Goal: Check status: Check status

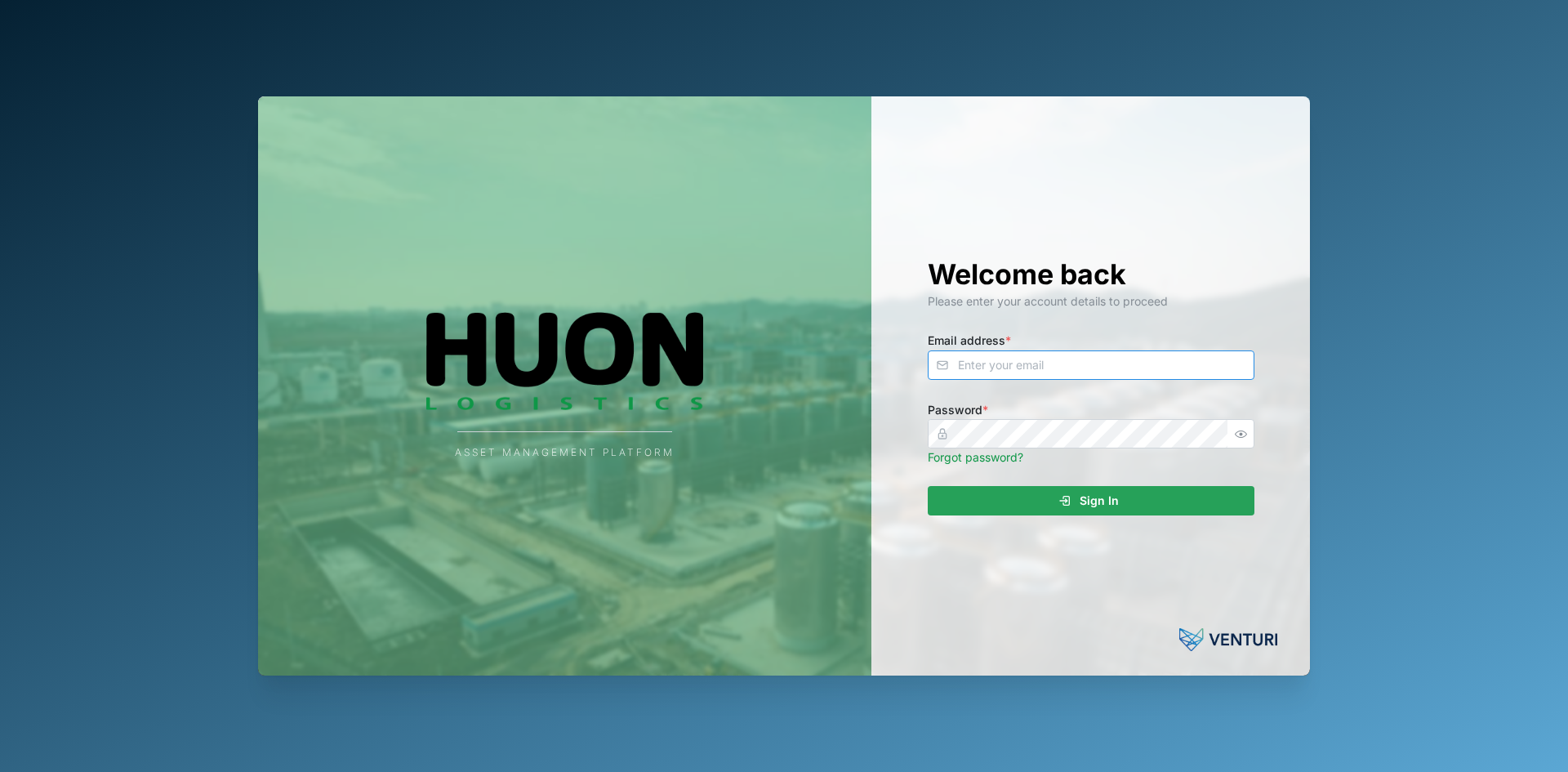
type input "[EMAIL_ADDRESS][DOMAIN_NAME]"
click at [1020, 497] on div "Sign In" at bounding box center [1089, 500] width 300 height 27
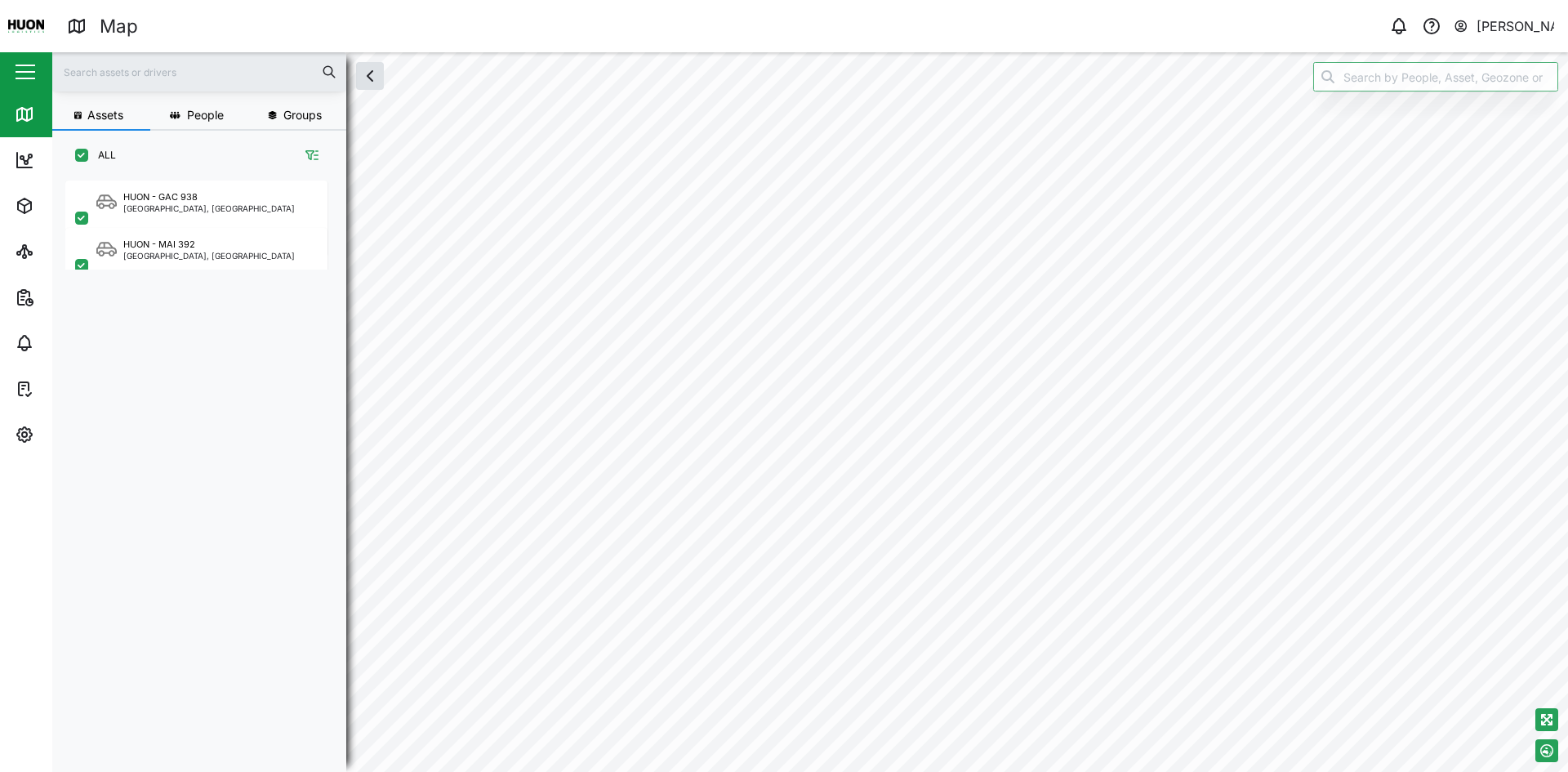
checkbox input "true"
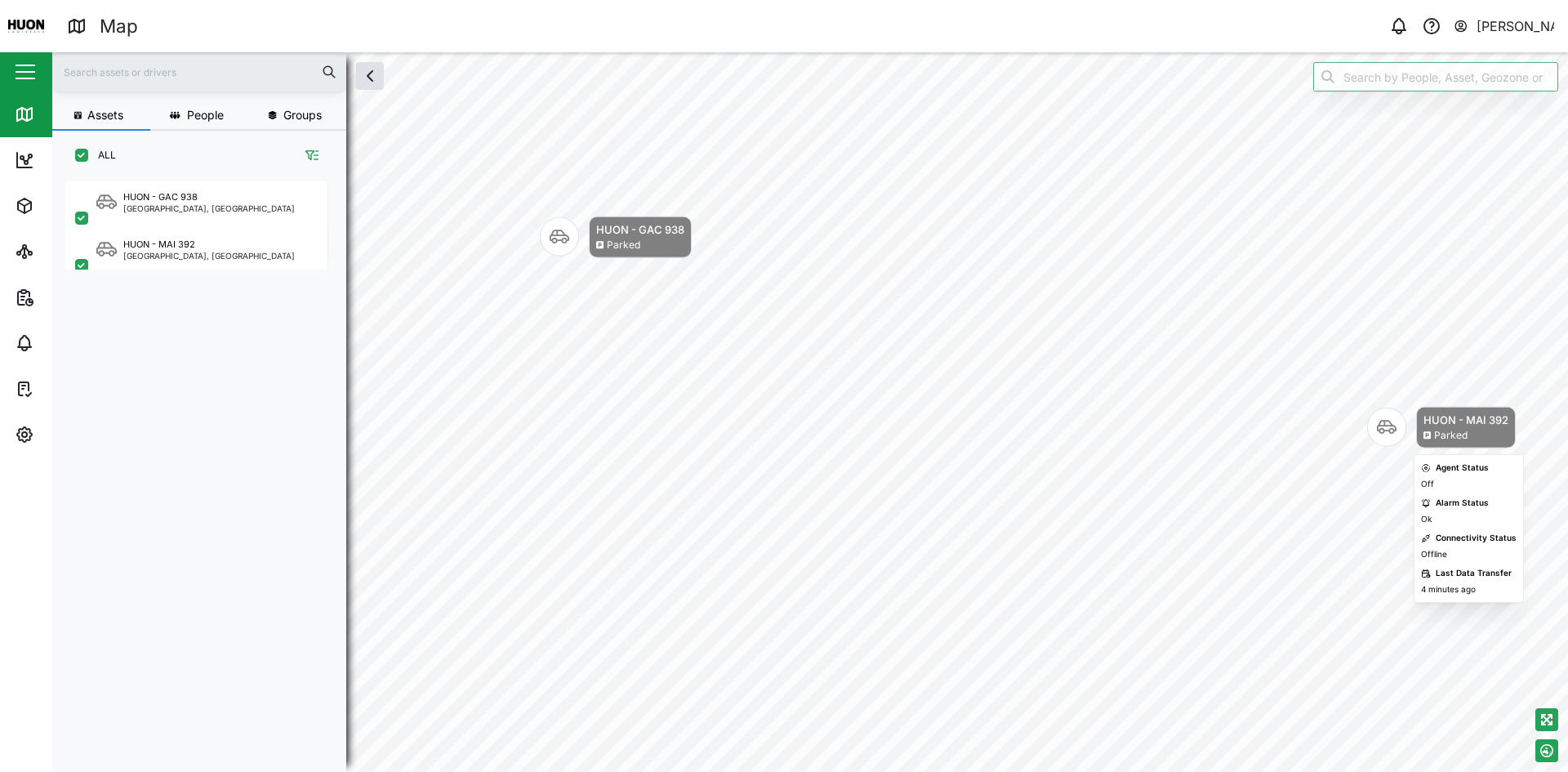
click at [1450, 423] on div "HUON - MAI 392" at bounding box center [1466, 420] width 85 height 17
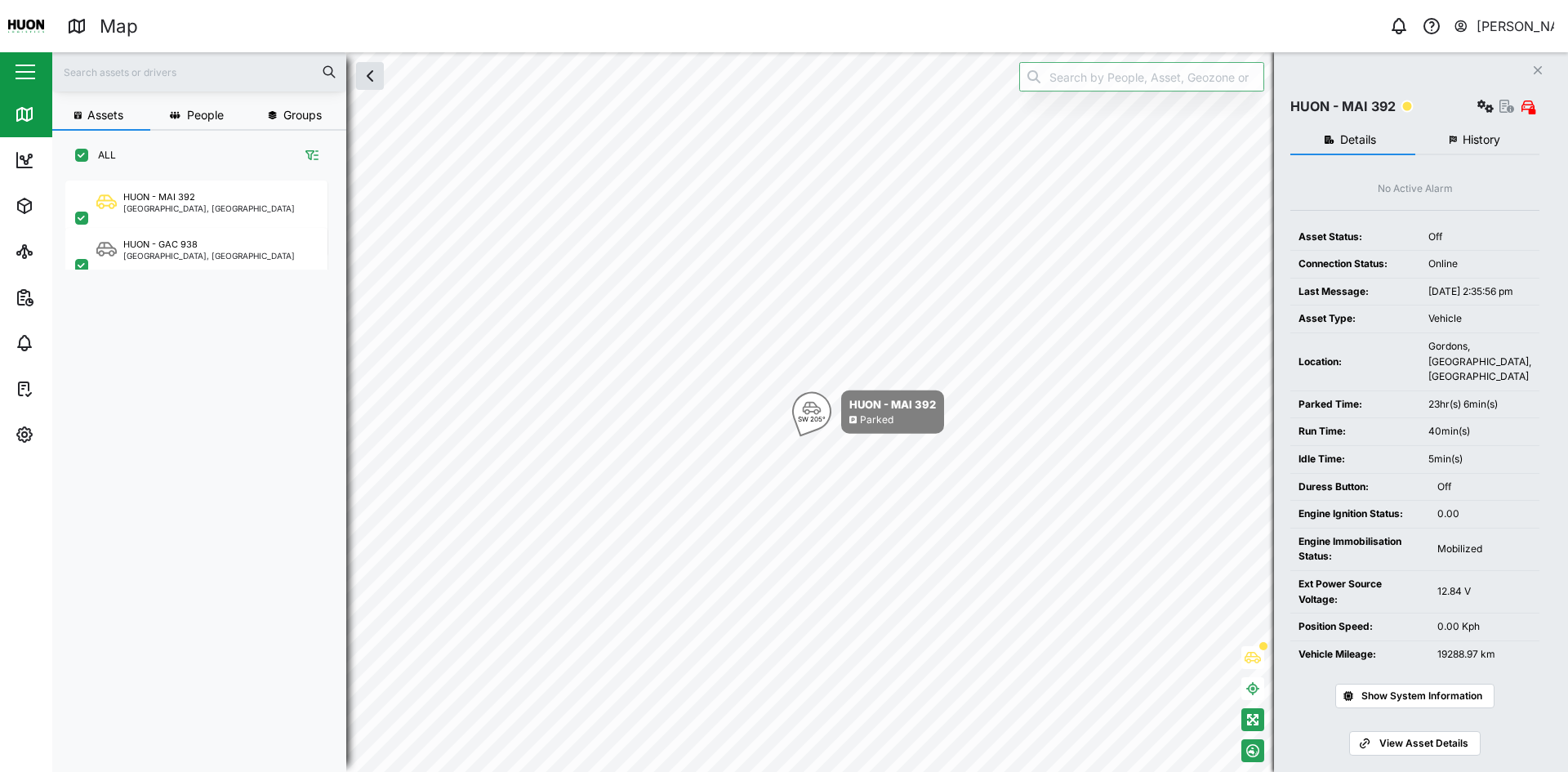
click at [1476, 137] on span "History" at bounding box center [1481, 140] width 38 height 11
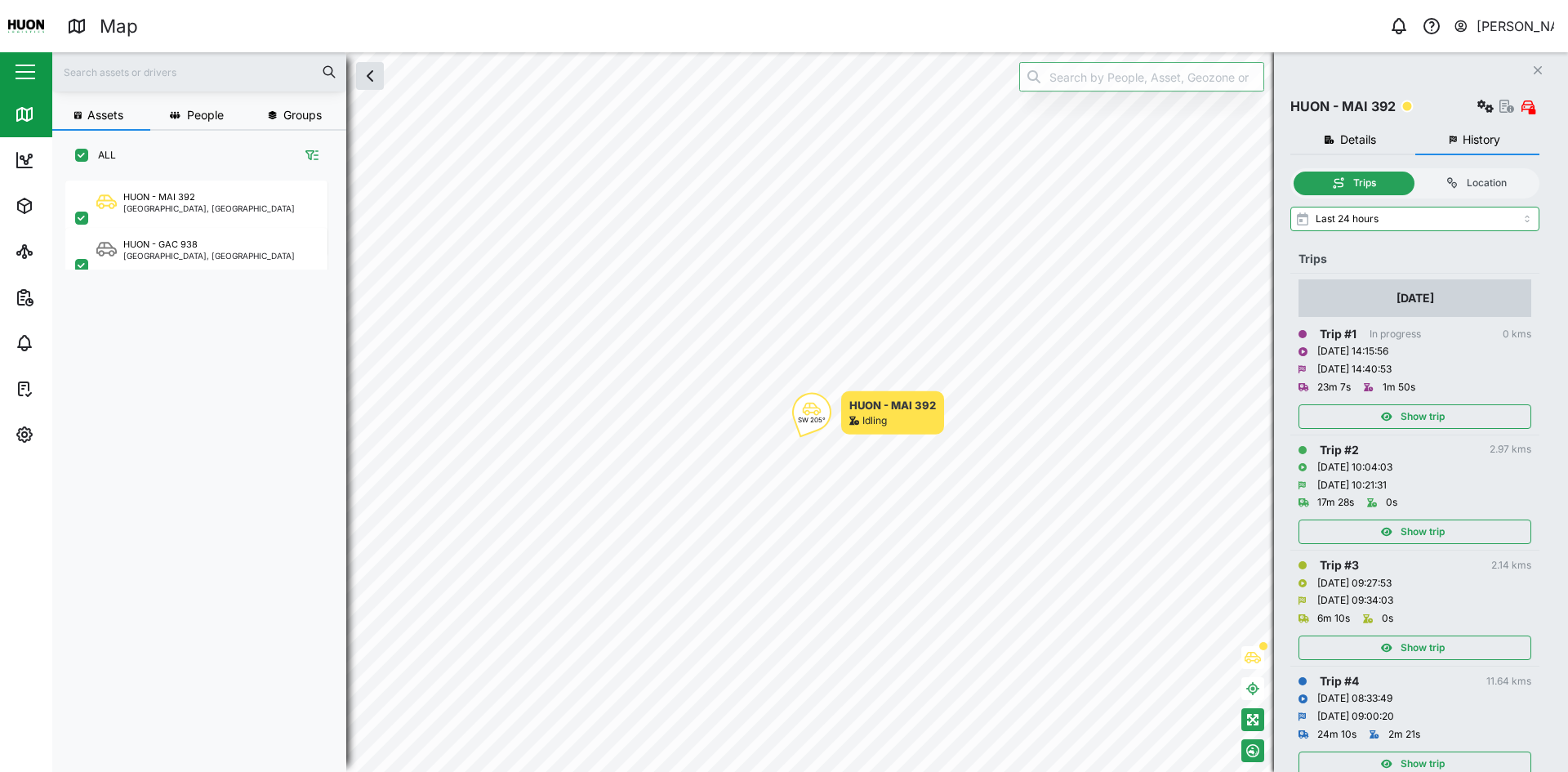
click at [1447, 418] on div "Show trip" at bounding box center [1413, 417] width 213 height 23
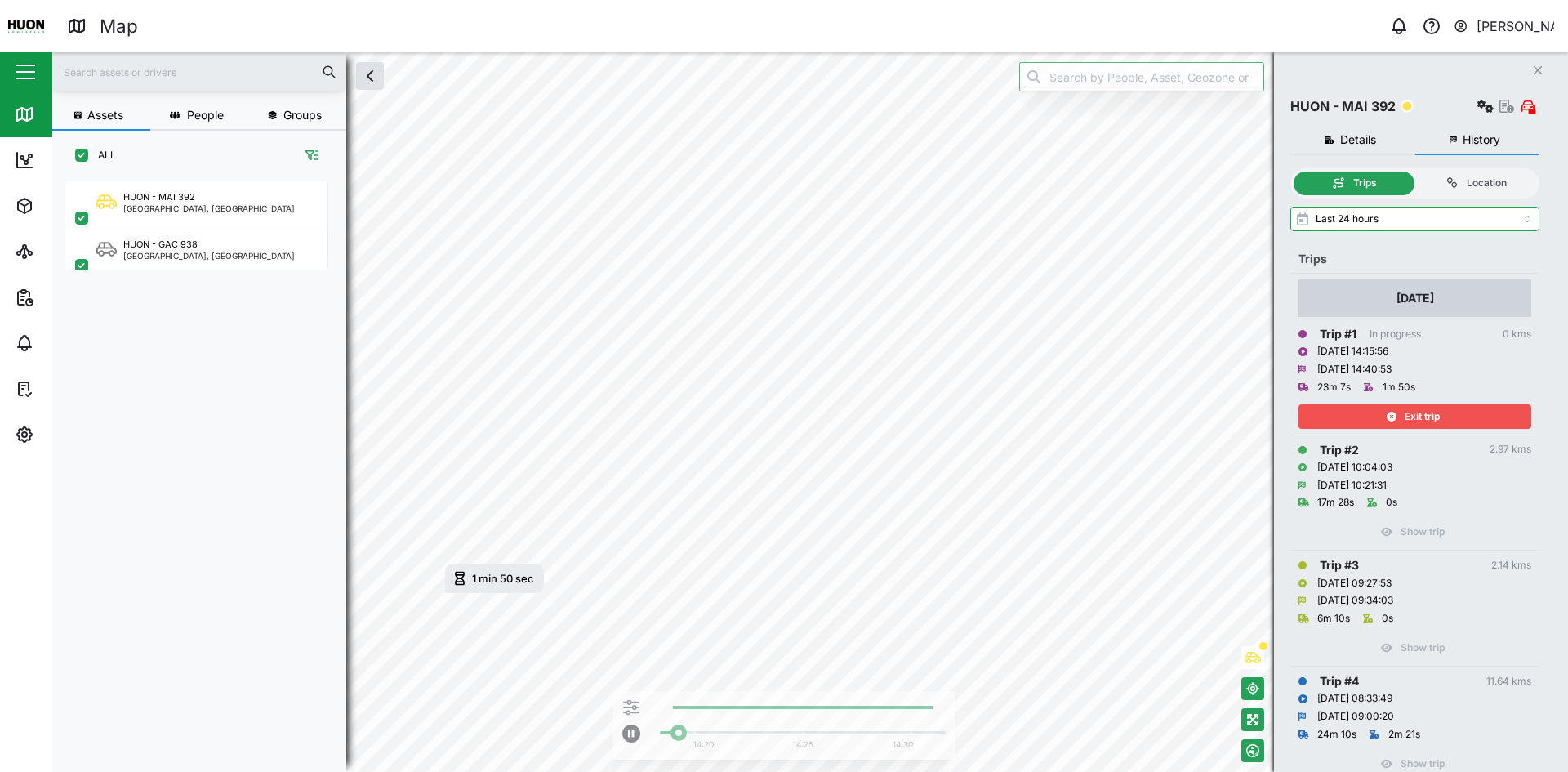
click at [1447, 418] on div "Exit trip" at bounding box center [1413, 417] width 213 height 23
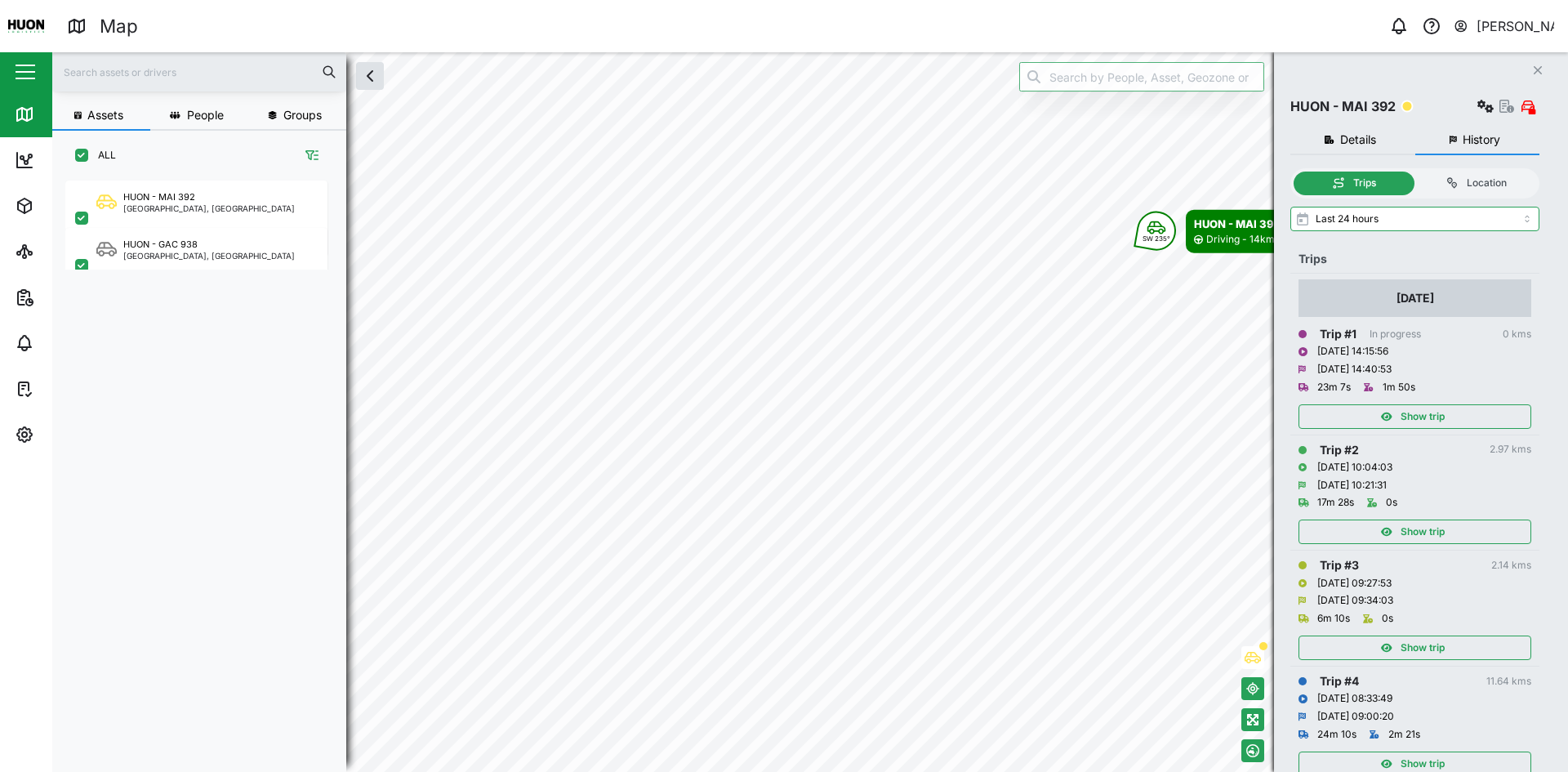
click at [1431, 527] on span "Show trip" at bounding box center [1423, 532] width 44 height 23
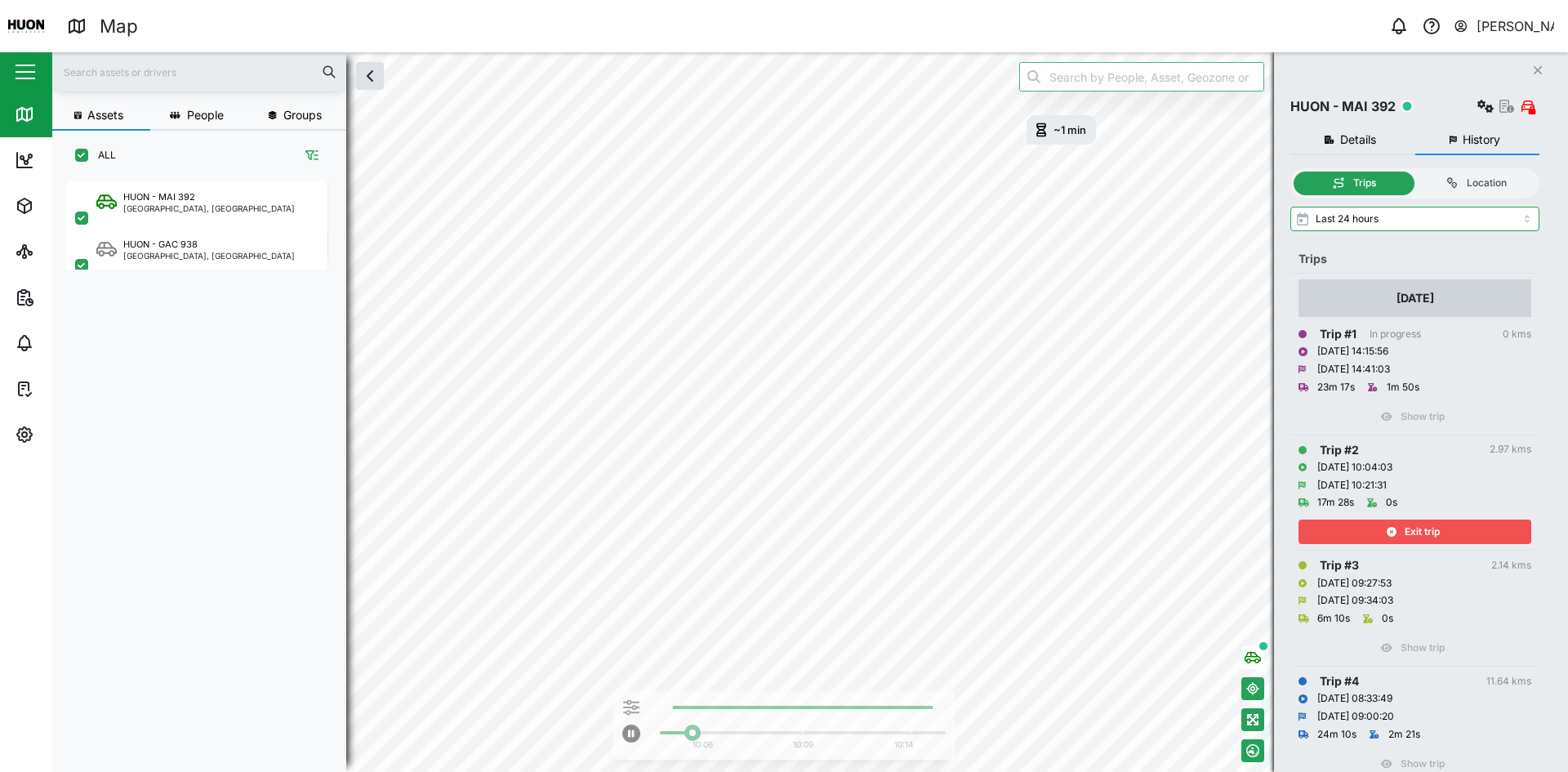
click at [1431, 527] on span "Exit trip" at bounding box center [1422, 532] width 35 height 23
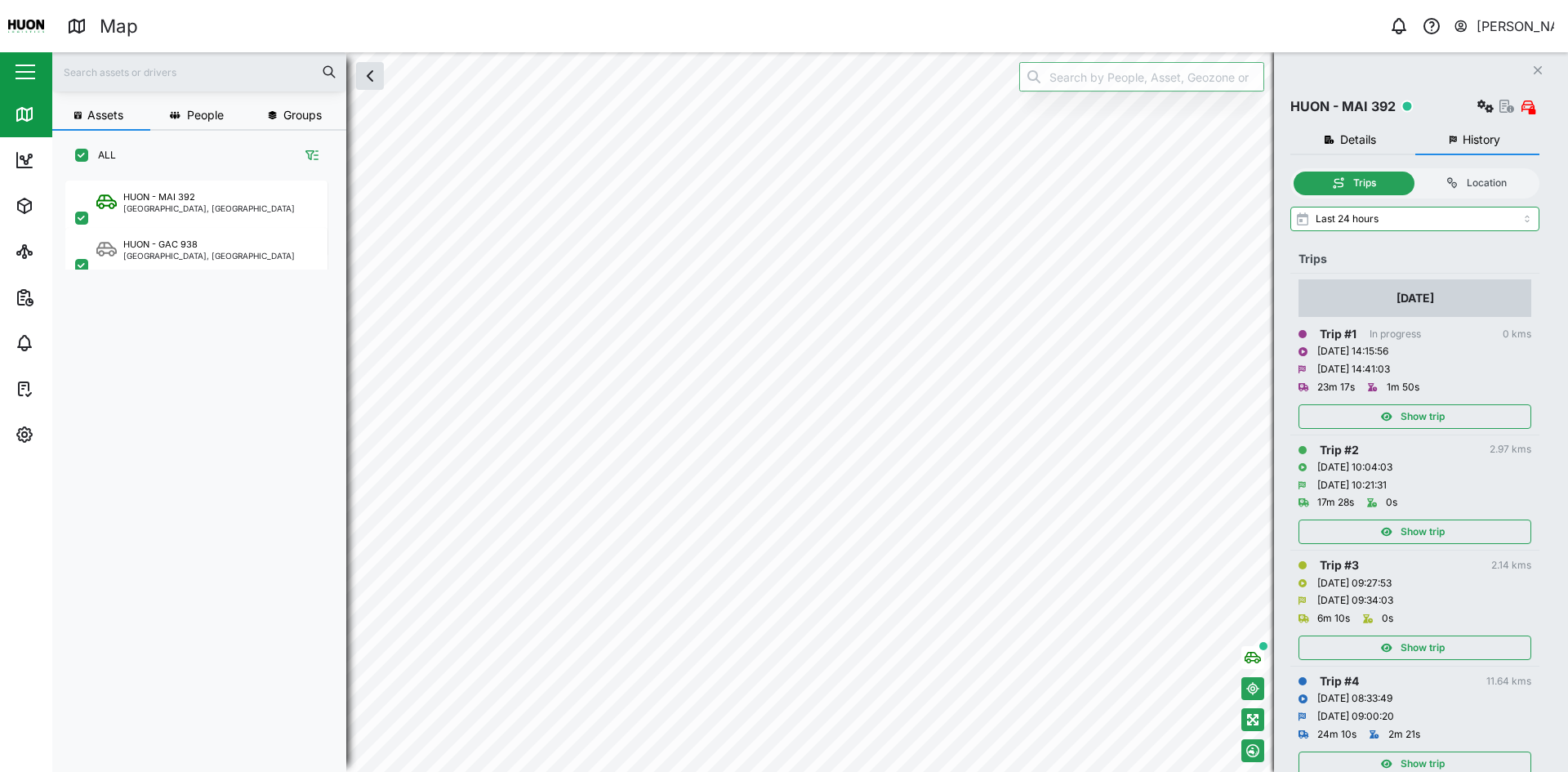
click at [1402, 658] on span "Show trip" at bounding box center [1423, 648] width 44 height 23
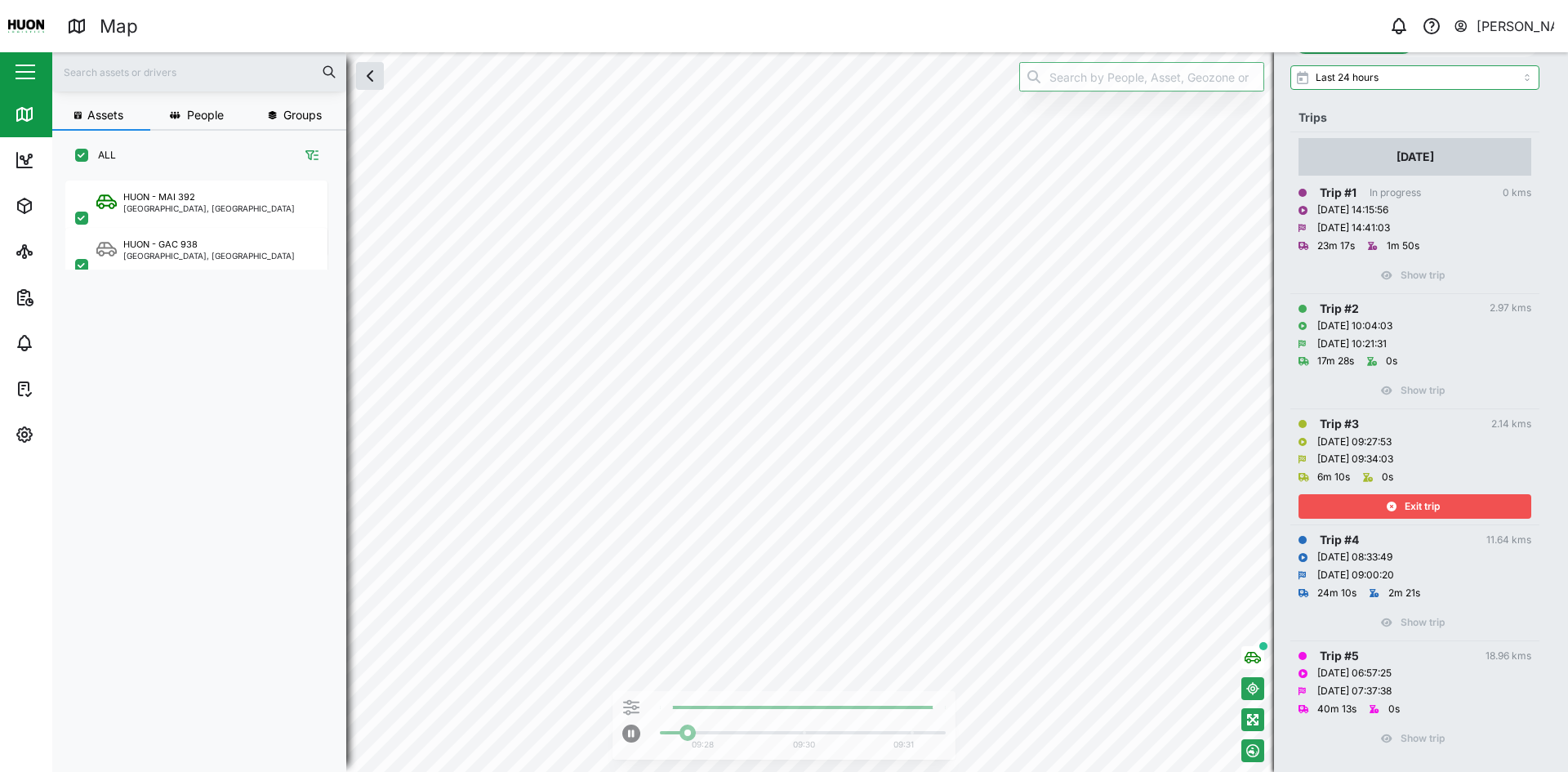
scroll to position [158, 0]
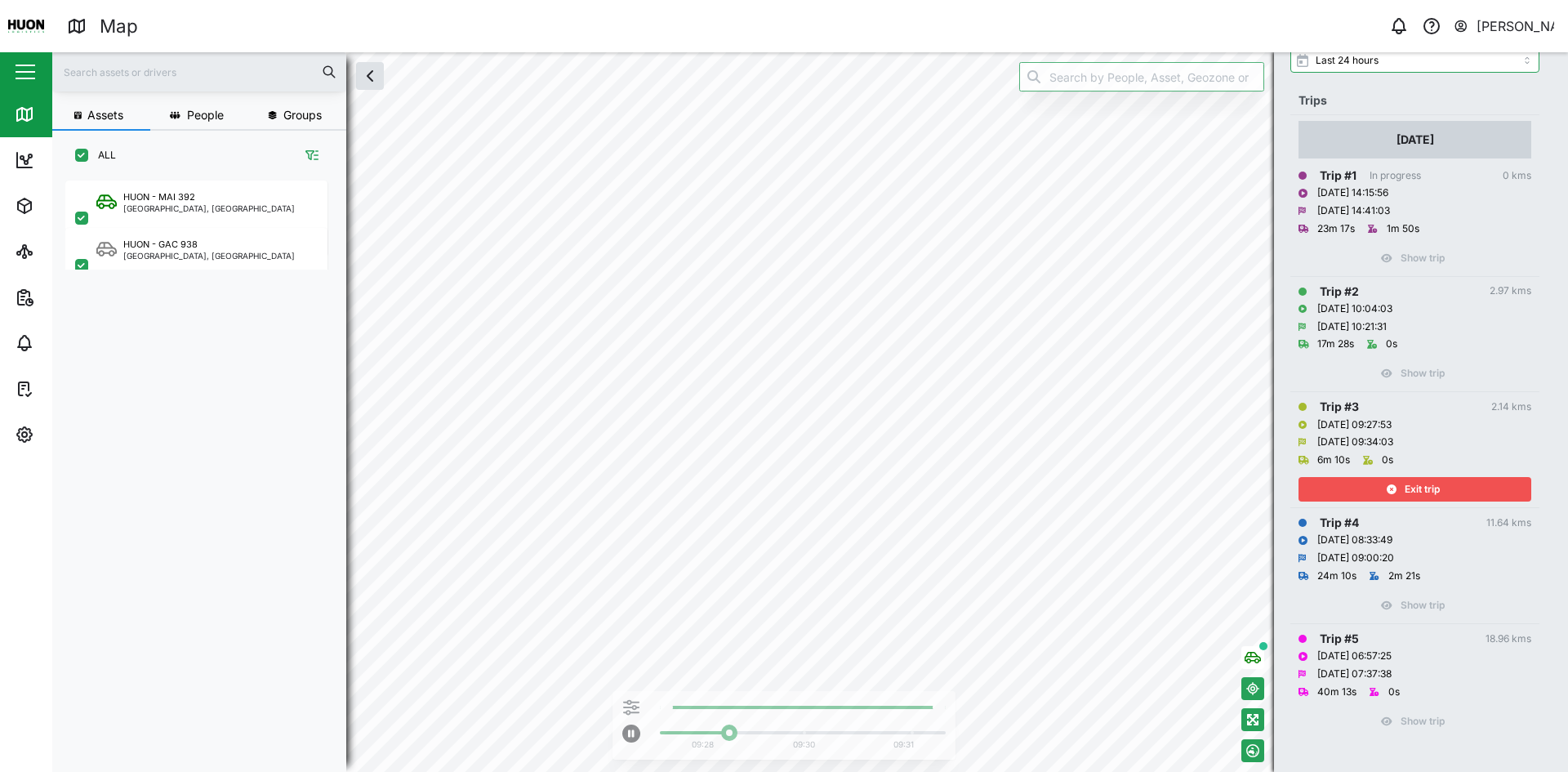
click at [1407, 487] on span "Exit trip" at bounding box center [1422, 489] width 35 height 23
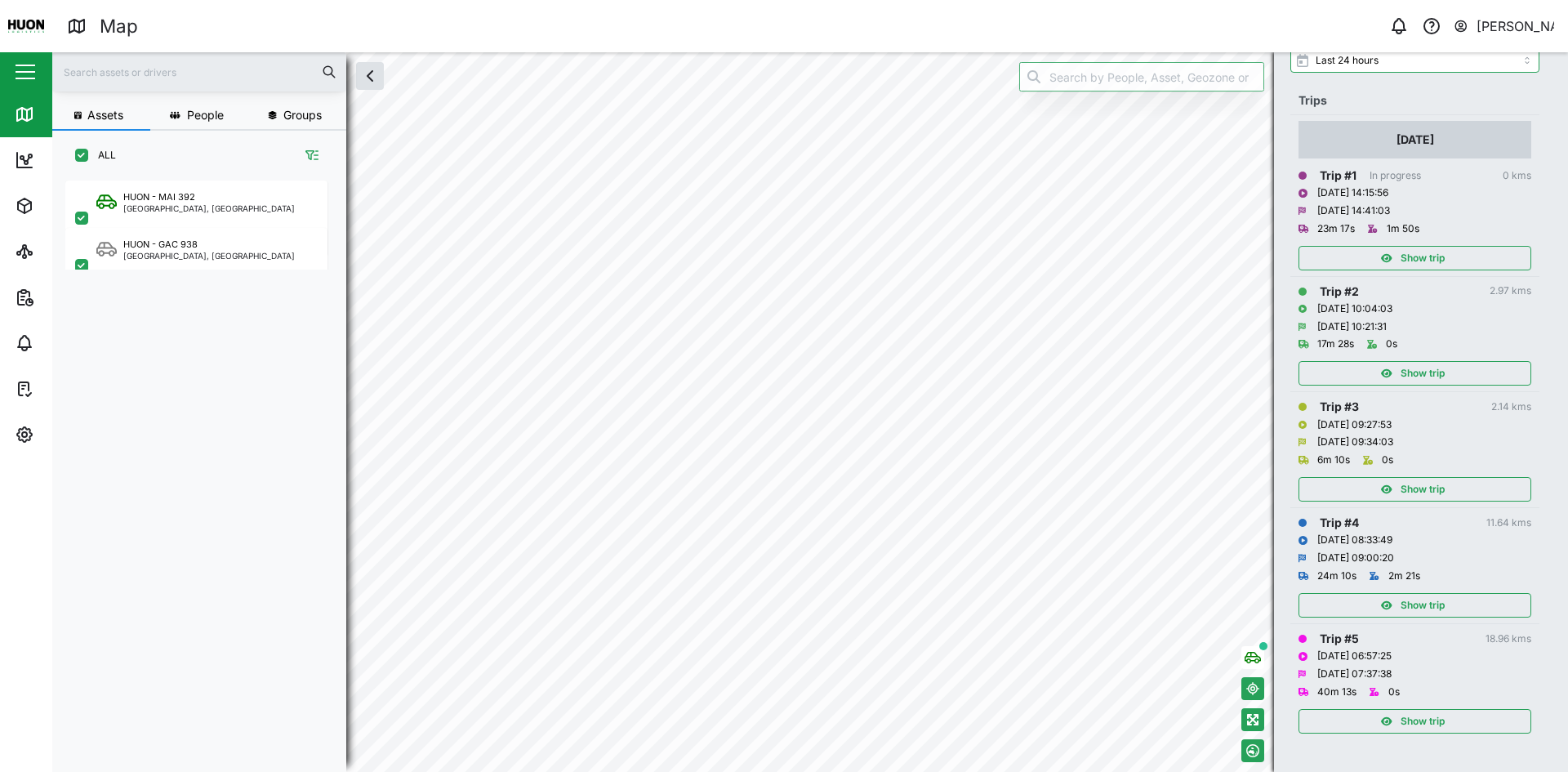
click at [1420, 608] on span "Show trip" at bounding box center [1423, 606] width 44 height 23
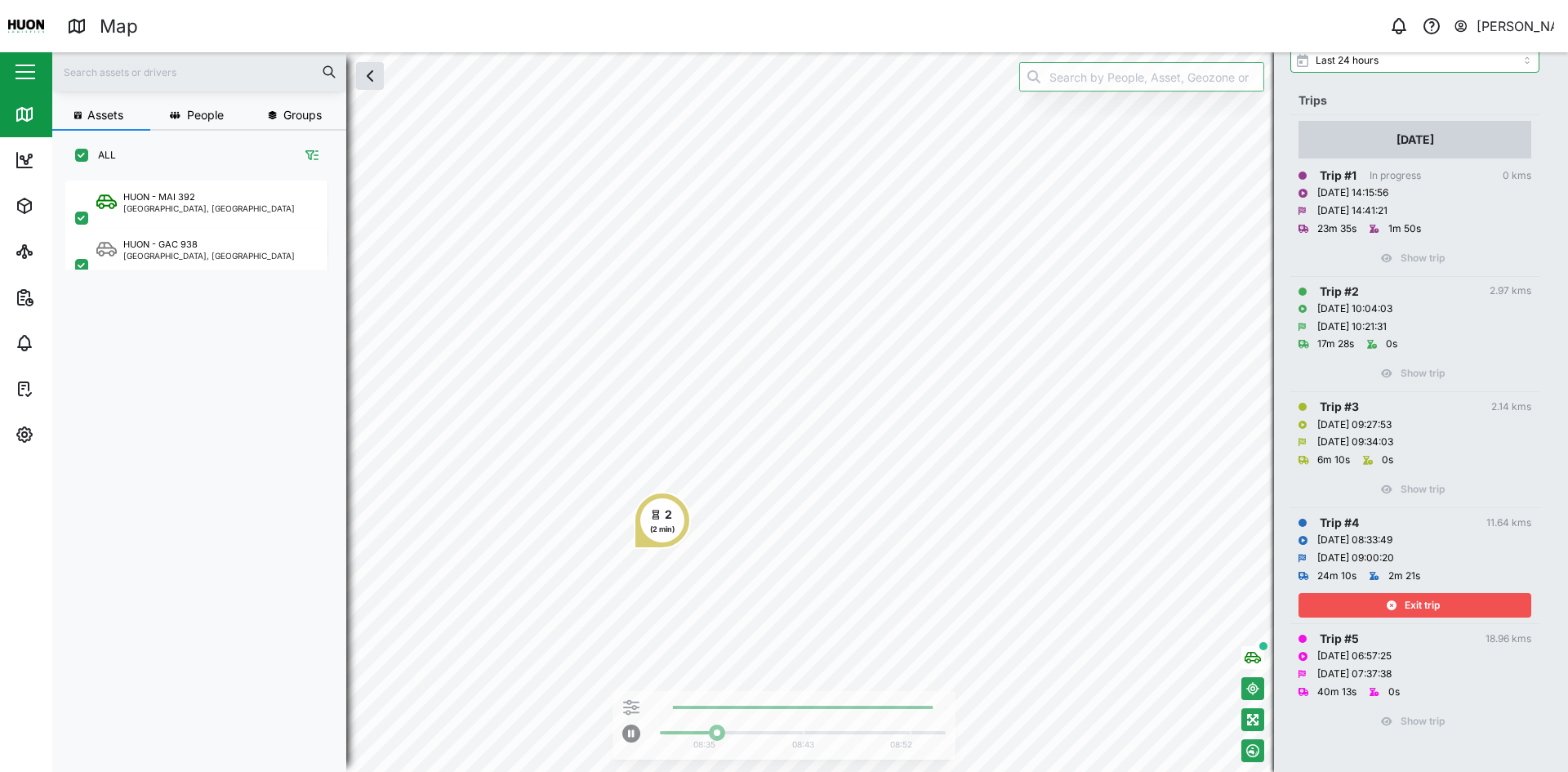
click at [1389, 602] on icon "button" at bounding box center [1391, 605] width 10 height 10
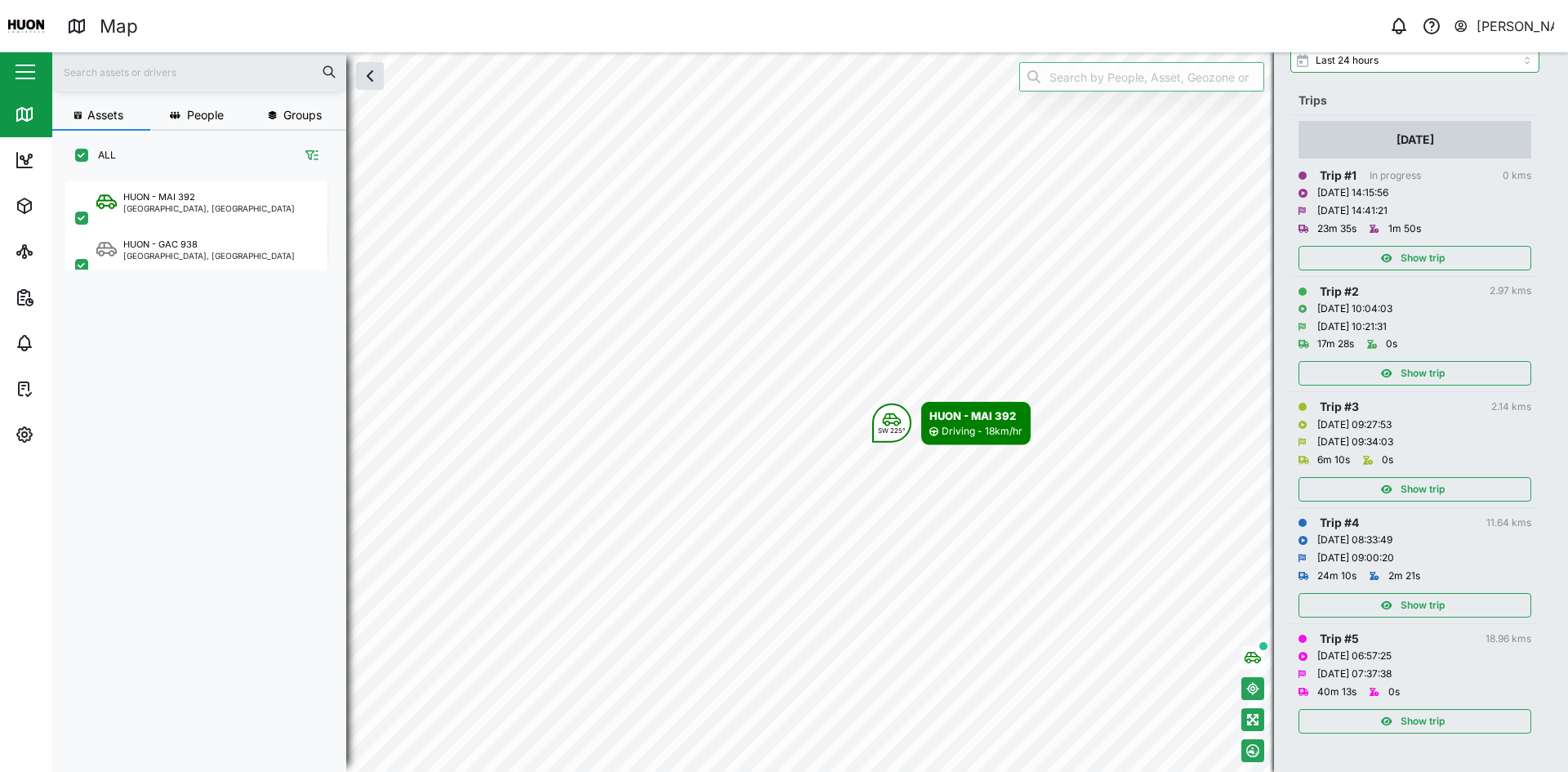
click at [1379, 715] on div "Show trip" at bounding box center [1413, 722] width 213 height 23
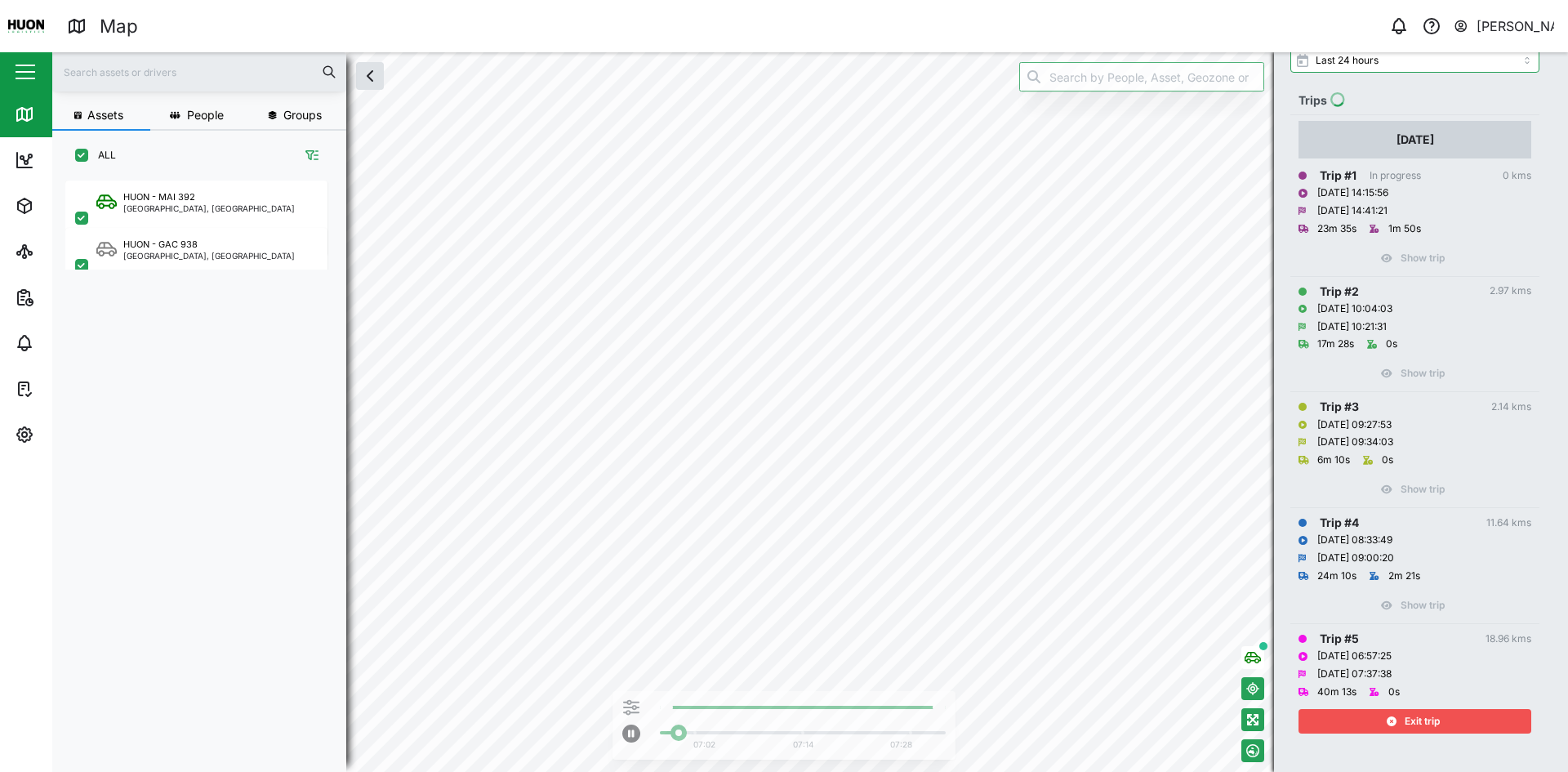
click at [1368, 722] on div "Exit trip" at bounding box center [1413, 722] width 213 height 23
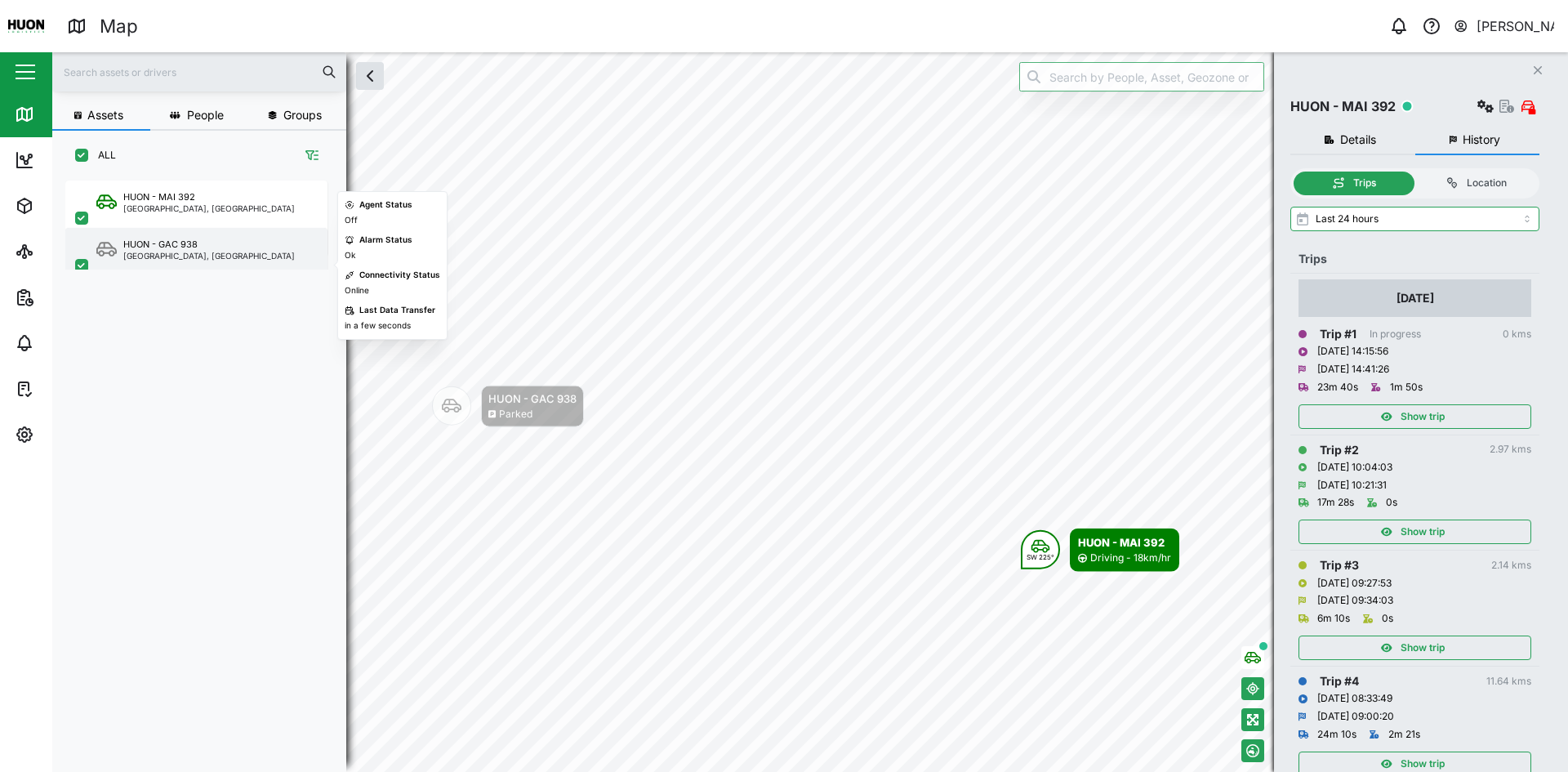
click at [191, 238] on div "HUON - GAC 938" at bounding box center [161, 245] width 74 height 14
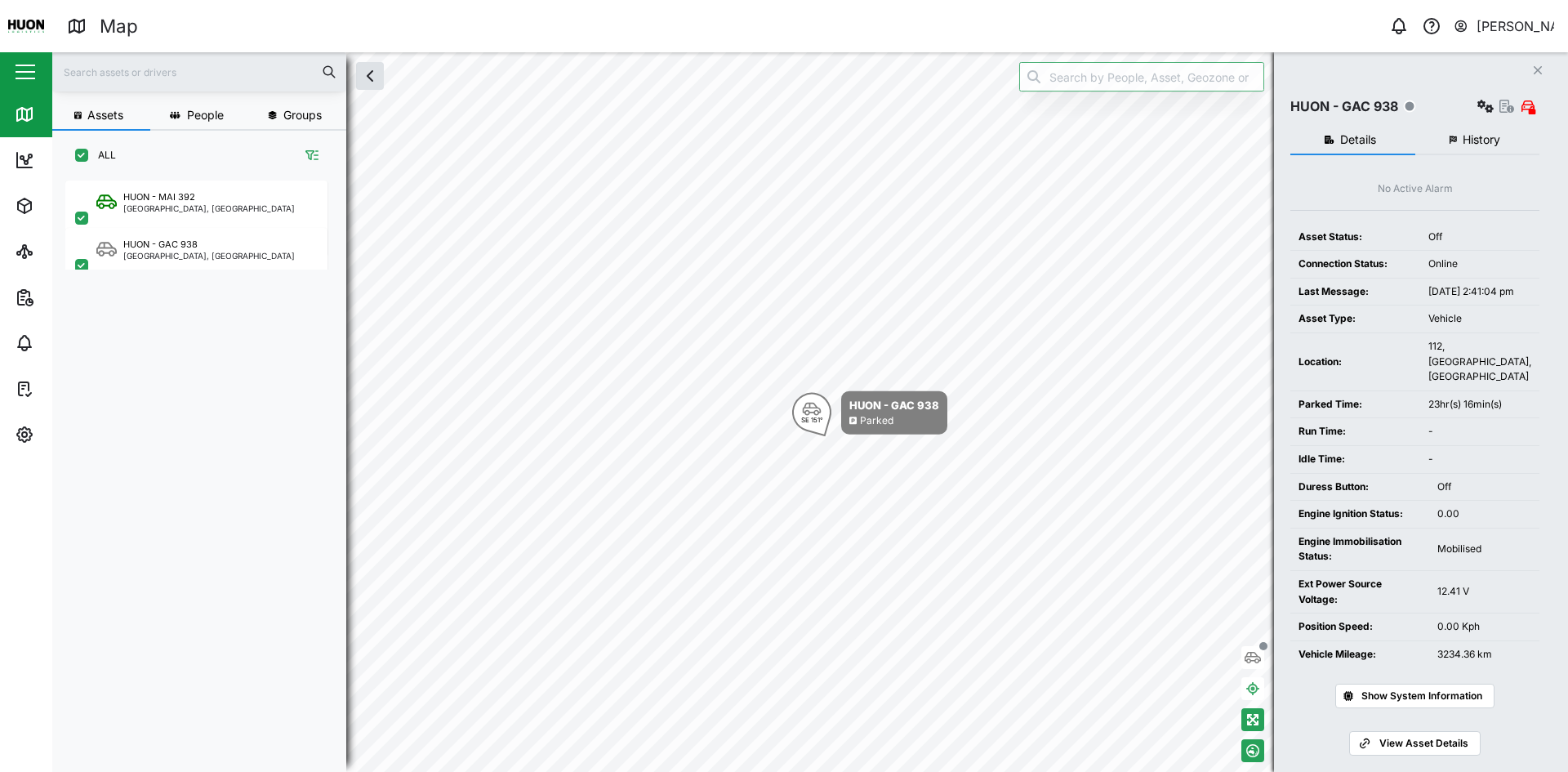
click at [1501, 147] on button "History" at bounding box center [1478, 140] width 125 height 29
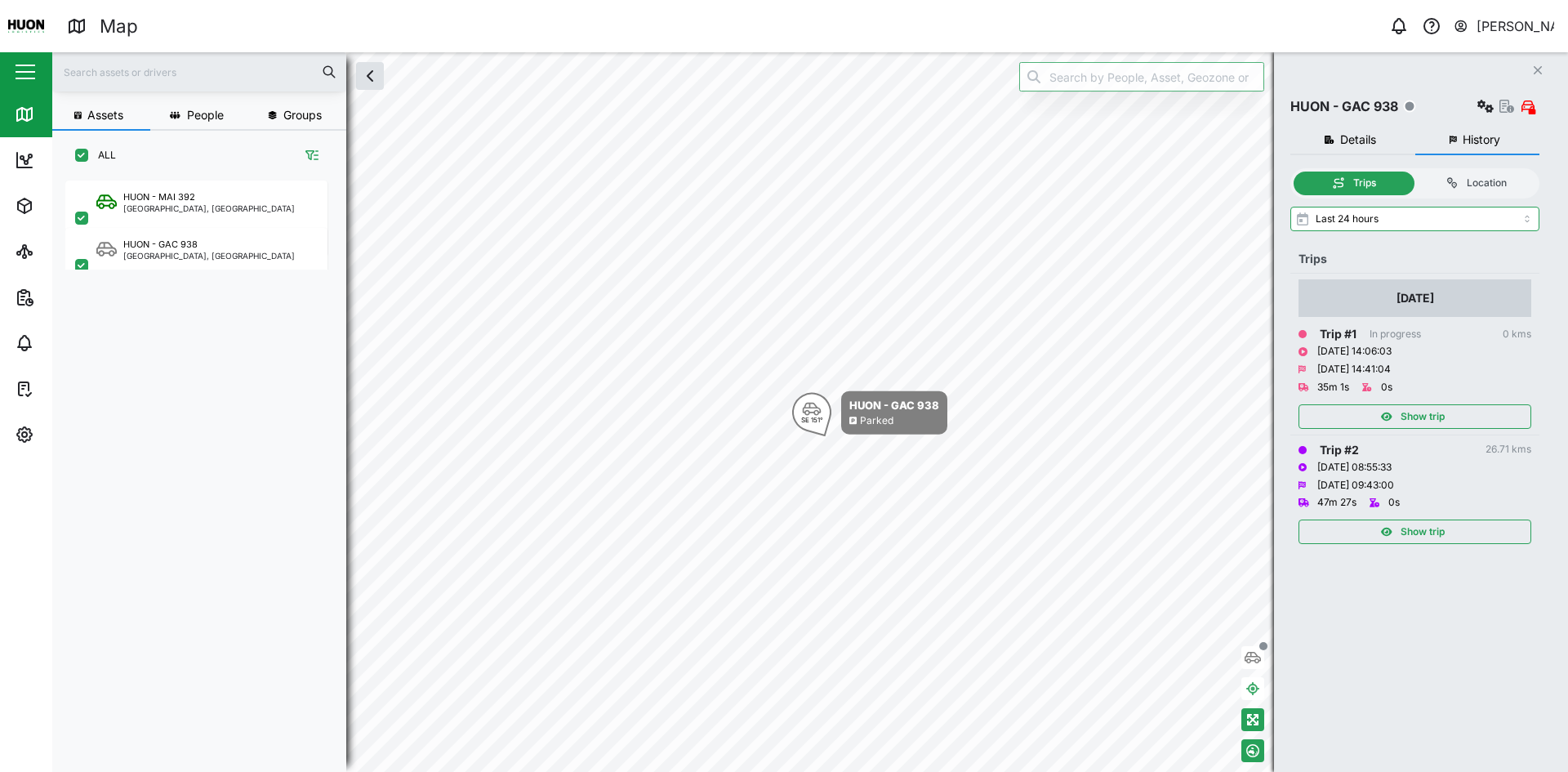
click at [1429, 417] on span "Show trip" at bounding box center [1423, 417] width 44 height 23
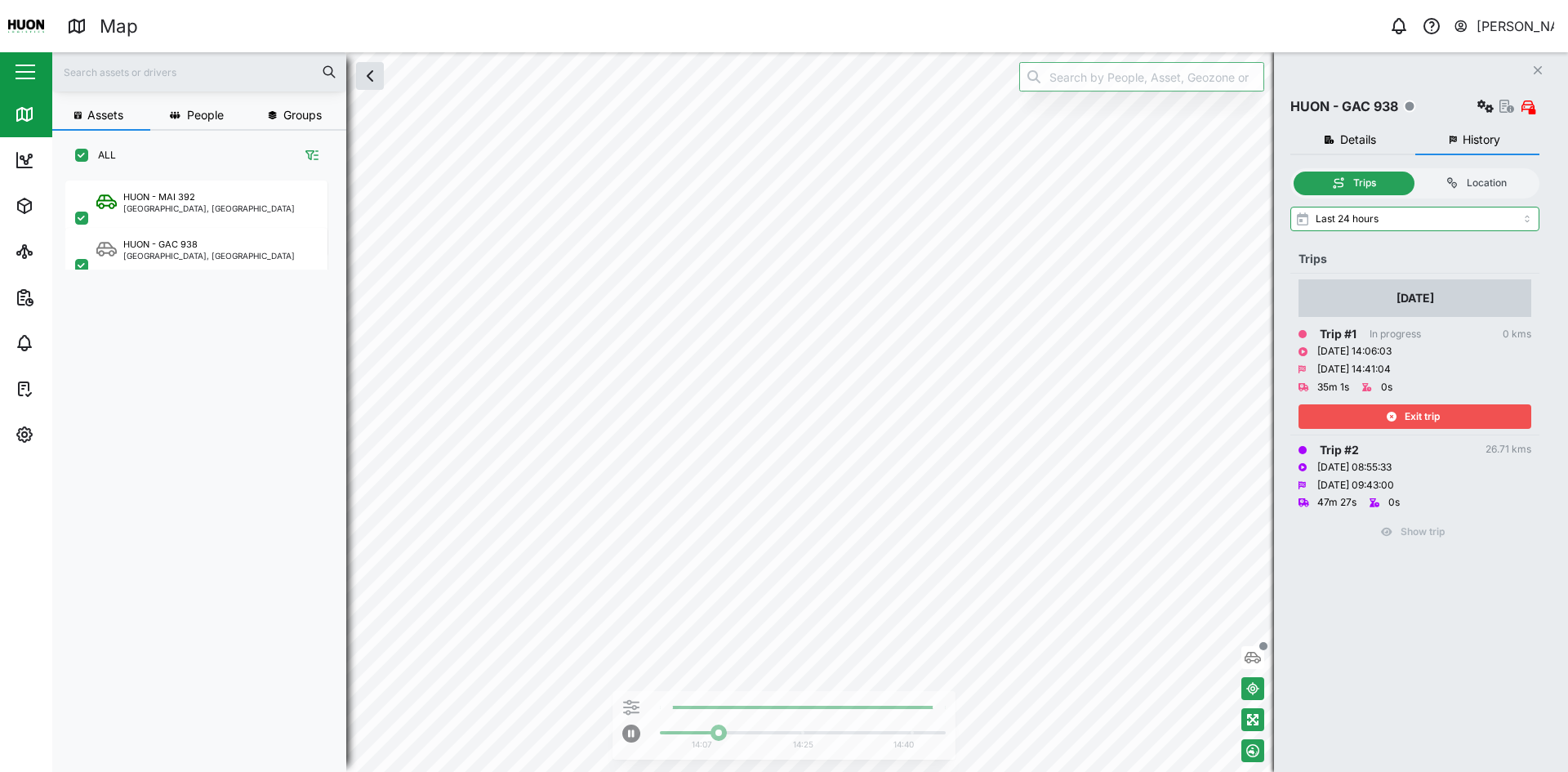
click at [1429, 417] on span "Exit trip" at bounding box center [1422, 417] width 35 height 23
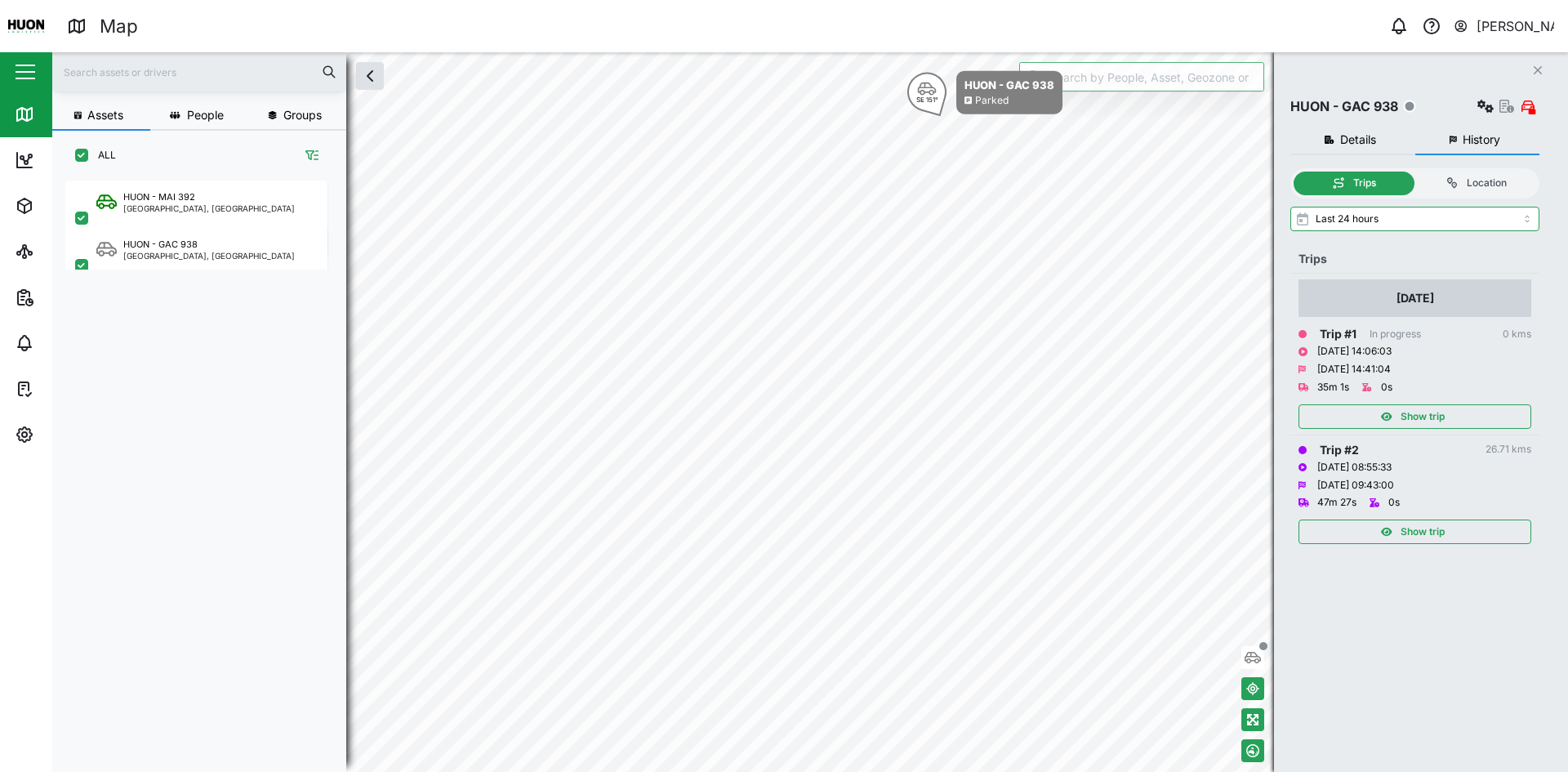
click at [1417, 536] on span "Show trip" at bounding box center [1423, 532] width 44 height 23
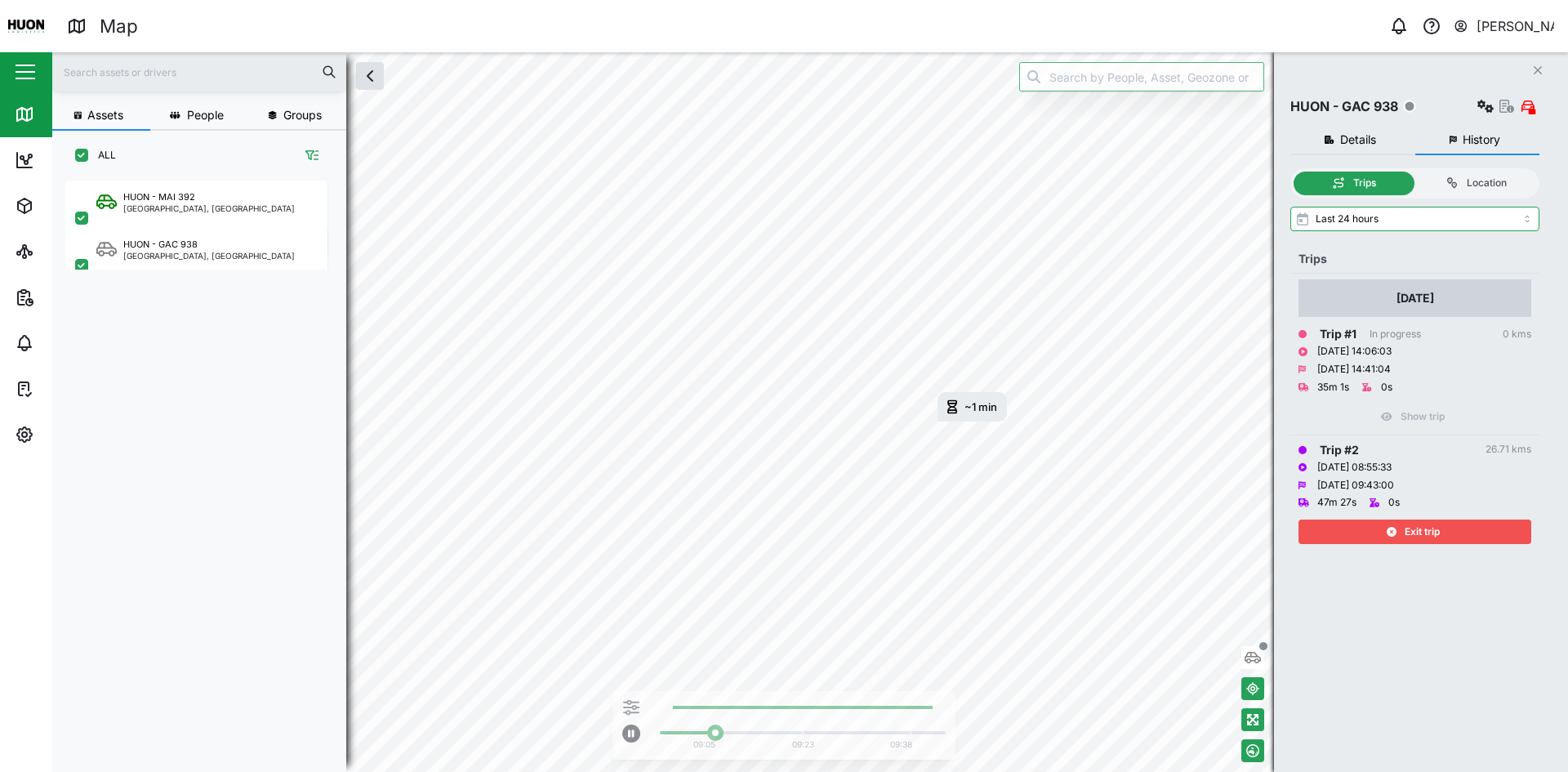
click at [1400, 529] on div "Exit trip" at bounding box center [1413, 532] width 213 height 23
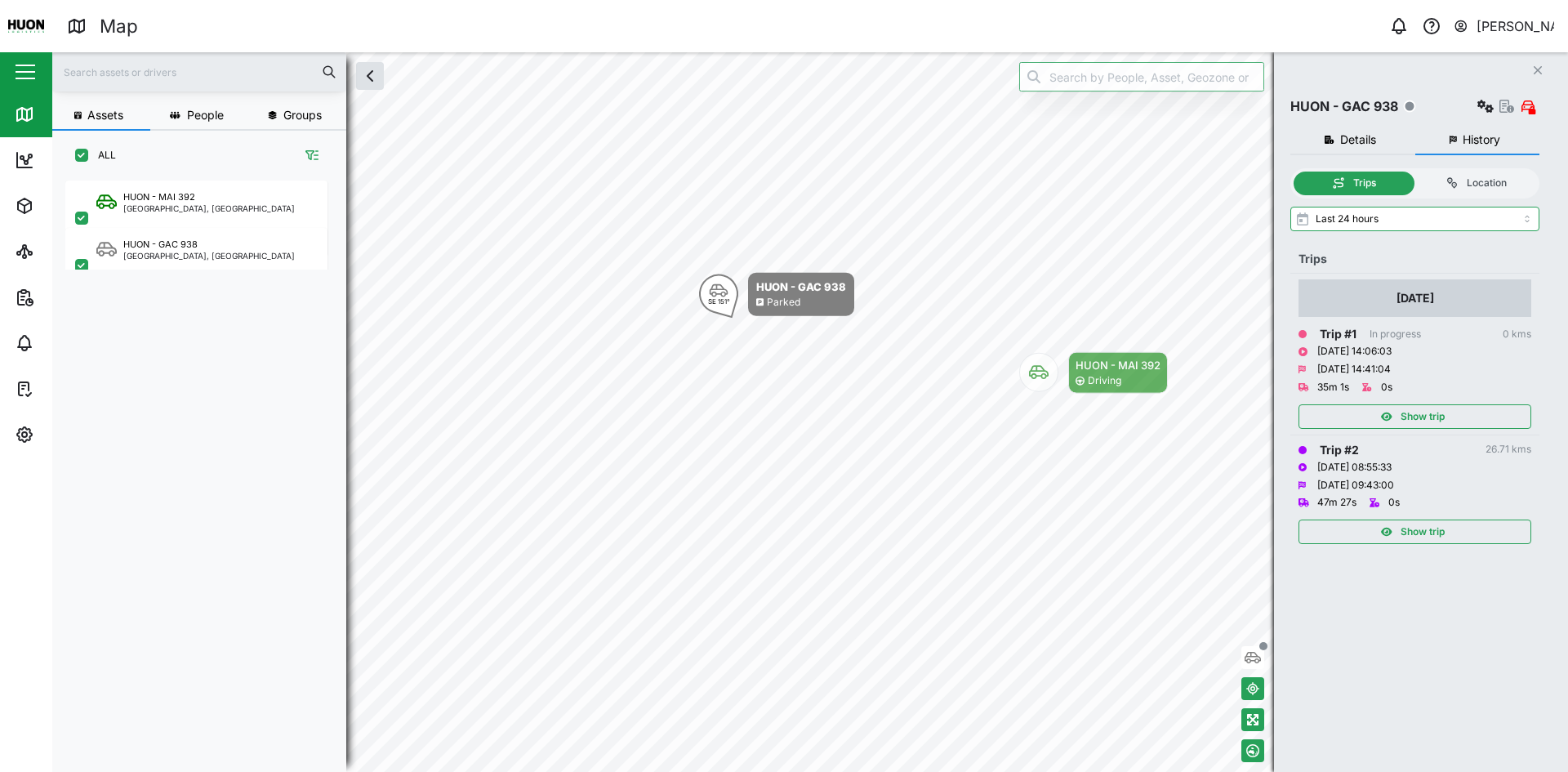
click at [1540, 68] on icon "Close" at bounding box center [1538, 70] width 10 height 13
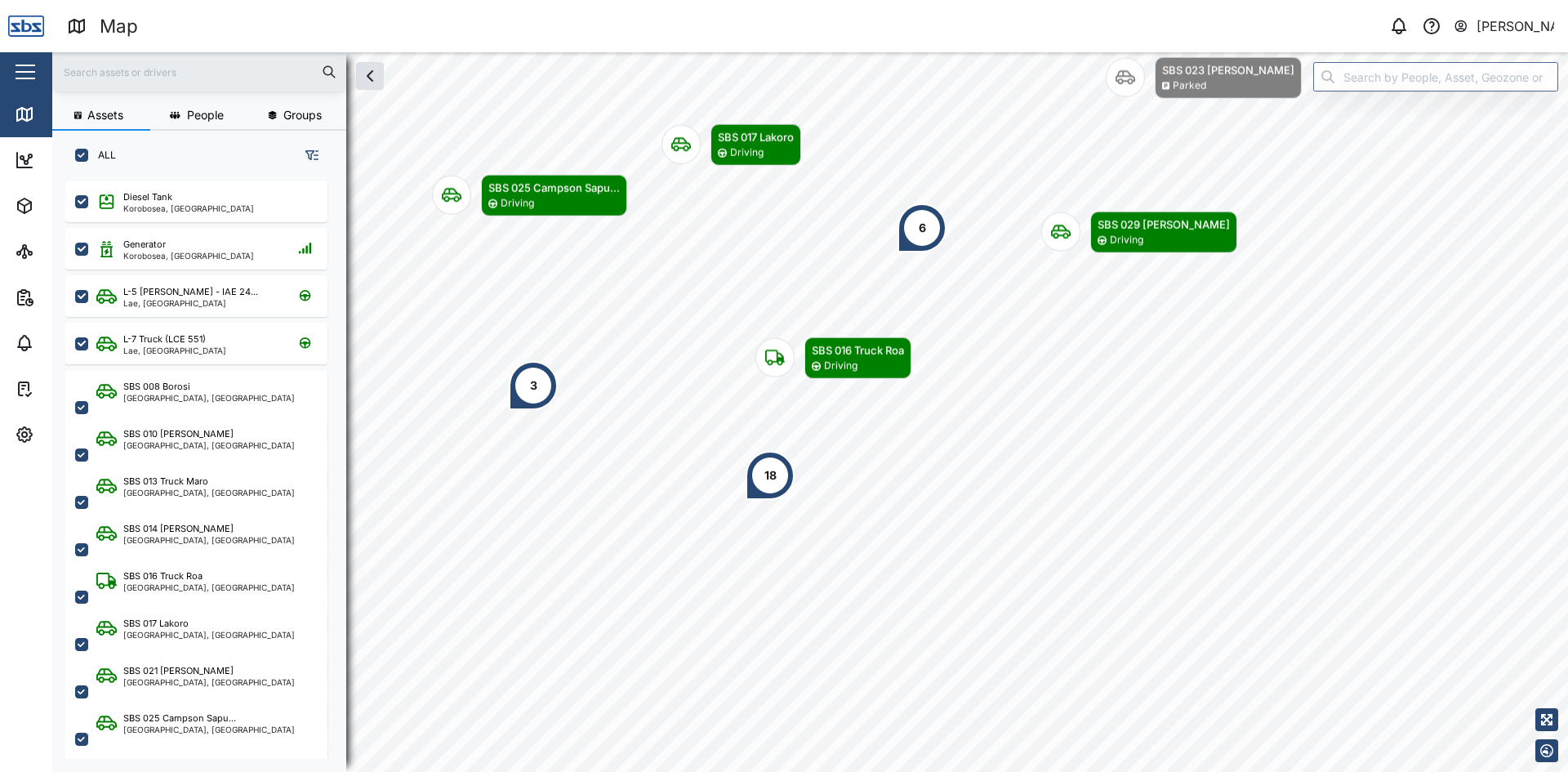
scroll to position [572, 256]
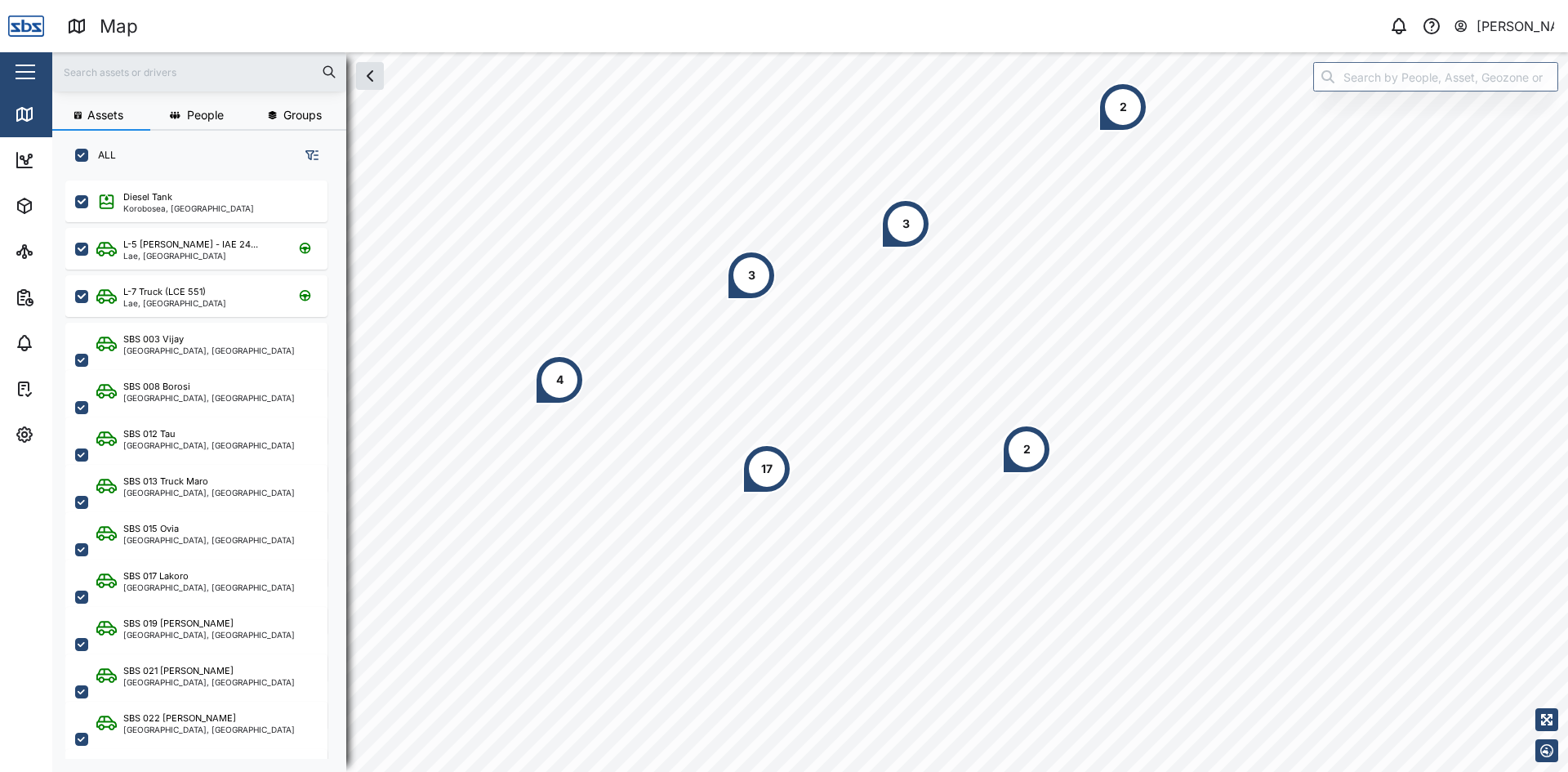
click at [115, 68] on input "text" at bounding box center [199, 72] width 275 height 25
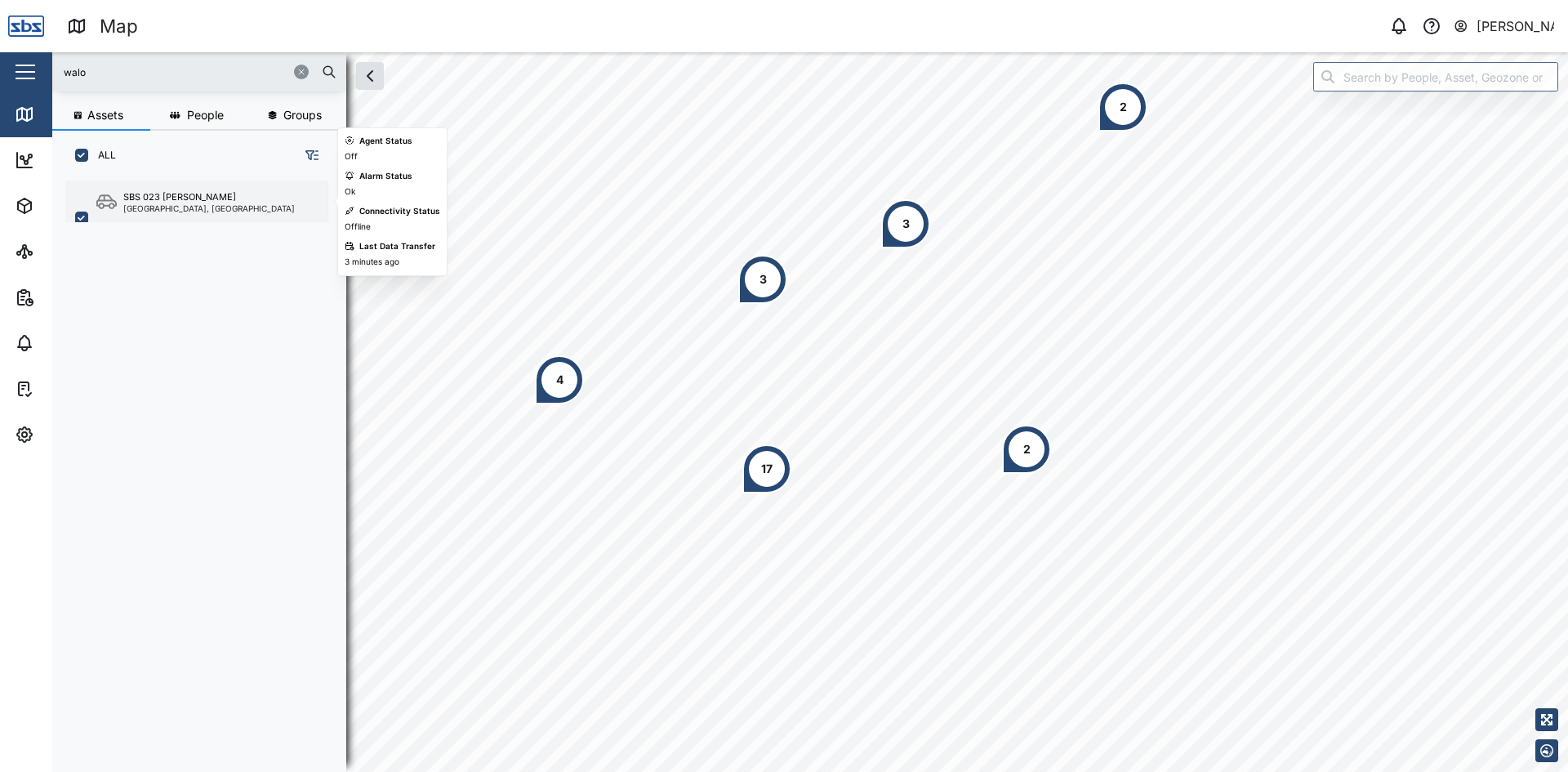
type input "walo"
click at [180, 208] on div "[GEOGRAPHIC_DATA], [GEOGRAPHIC_DATA]" at bounding box center [209, 208] width 171 height 8
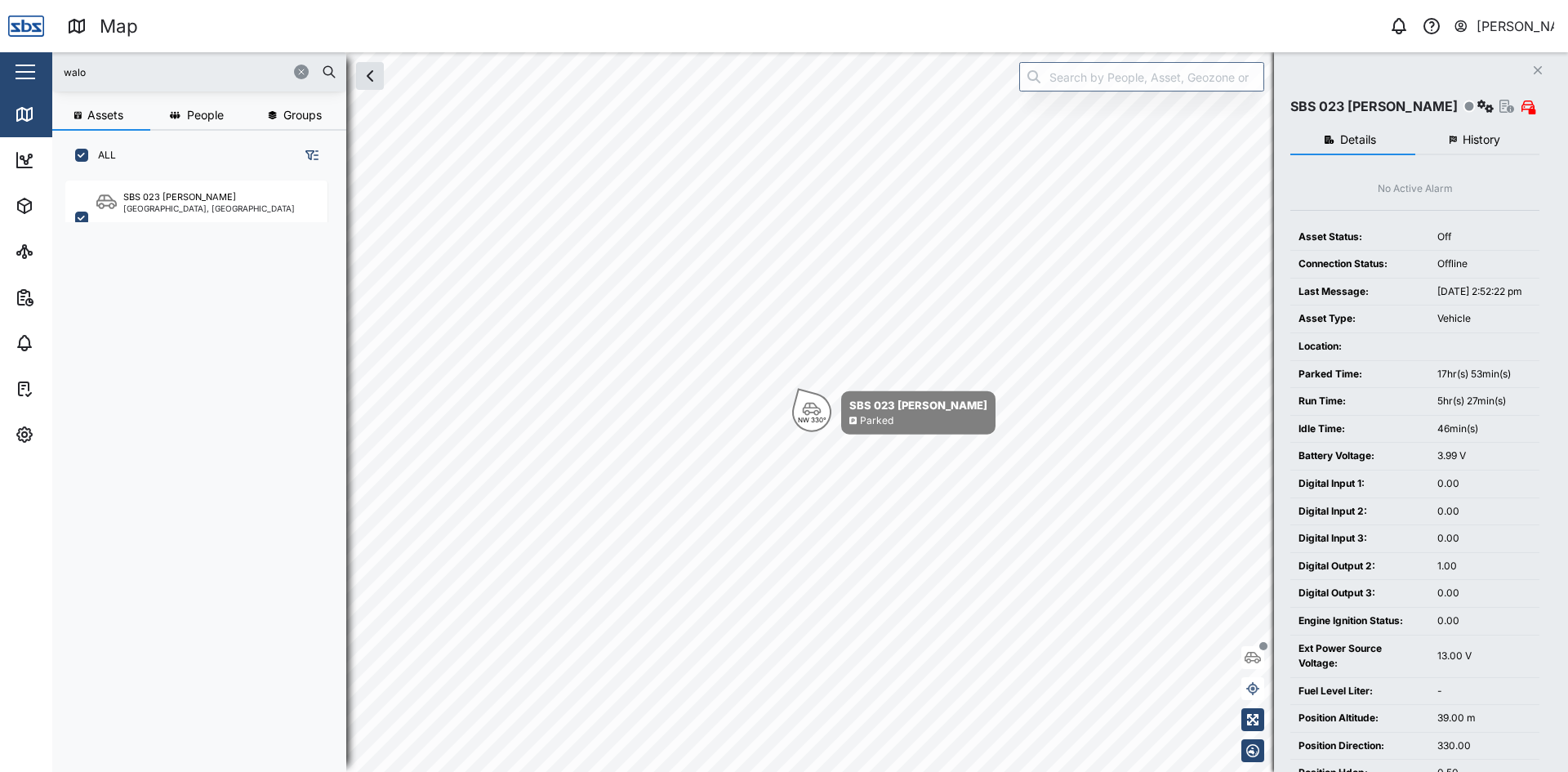
click at [1490, 142] on span "History" at bounding box center [1481, 140] width 38 height 11
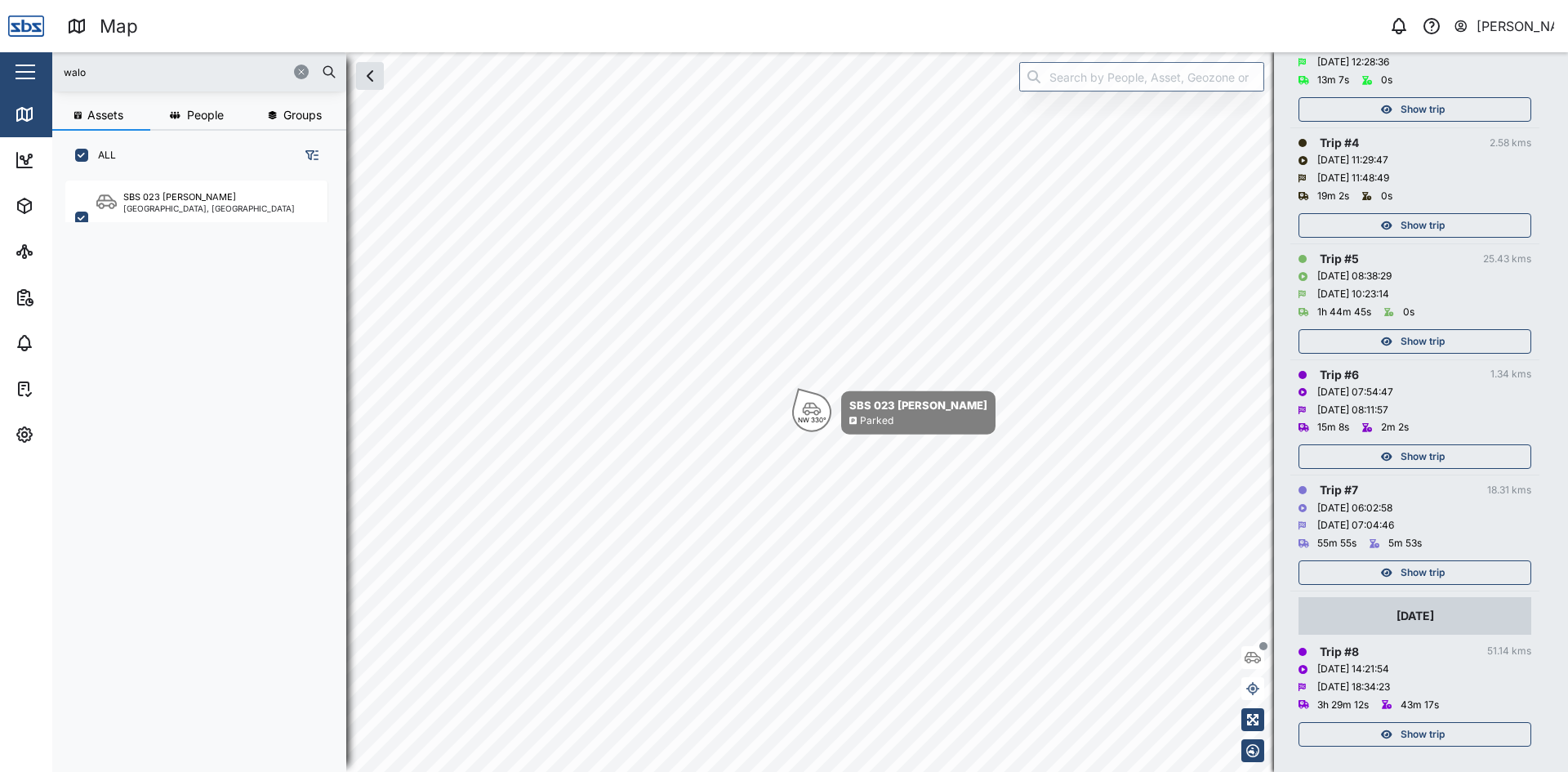
scroll to position [552, 0]
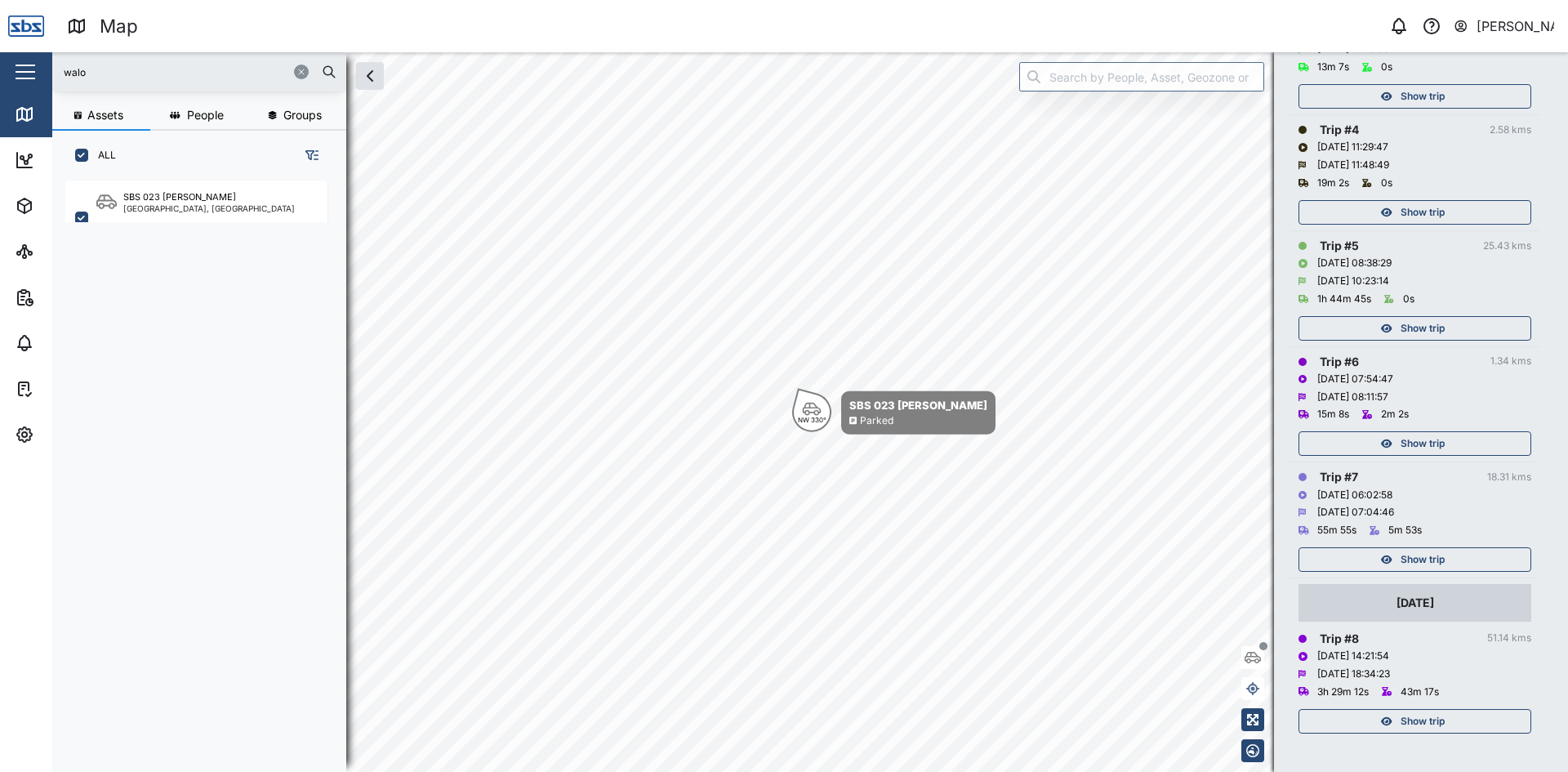
click at [302, 74] on icon "button" at bounding box center [301, 72] width 10 height 10
